Goal: Task Accomplishment & Management: Complete application form

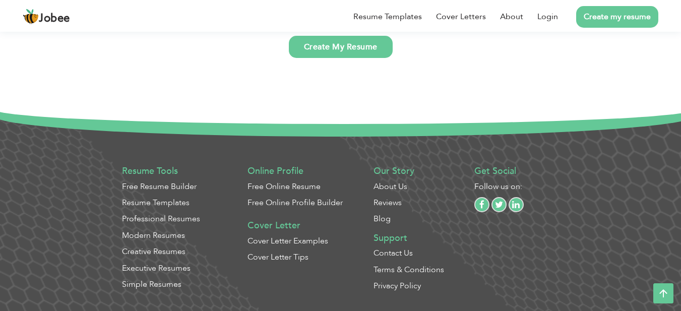
scroll to position [2654, 0]
click at [276, 186] on link "Free Online Resume" at bounding box center [284, 186] width 73 height 11
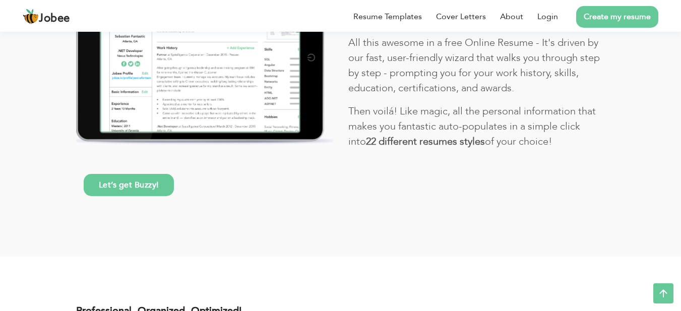
scroll to position [268, 0]
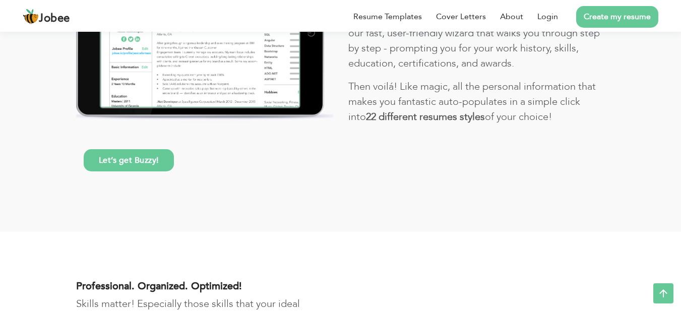
click at [598, 14] on link "Create my resume" at bounding box center [617, 17] width 82 height 22
